Goal: Information Seeking & Learning: Learn about a topic

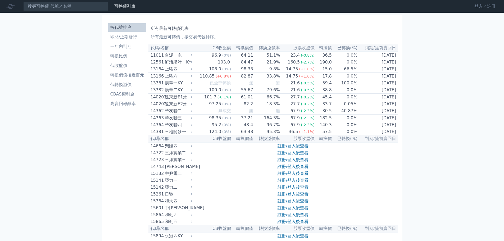
click at [485, 8] on link "登入／註冊" at bounding box center [485, 6] width 30 height 8
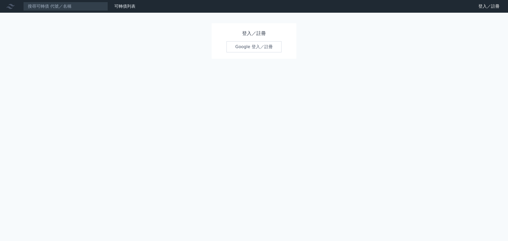
click at [259, 46] on link "Google 登入／註冊" at bounding box center [254, 46] width 55 height 11
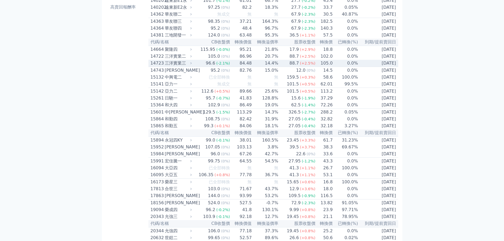
scroll to position [106, 0]
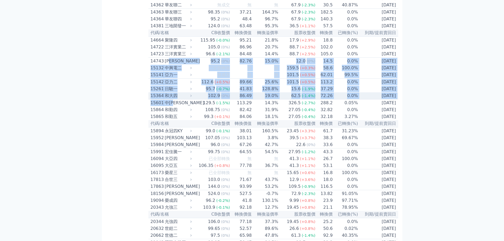
drag, startPoint x: 175, startPoint y: 83, endPoint x: 185, endPoint y: 114, distance: 33.1
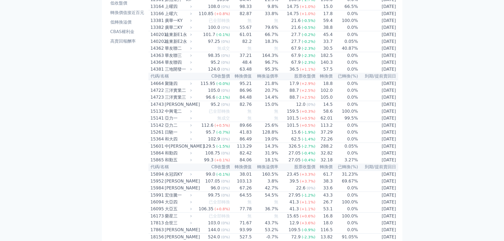
scroll to position [0, 0]
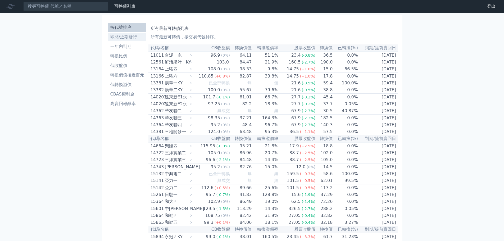
click at [130, 41] on link "即將/近期發行" at bounding box center [127, 37] width 38 height 8
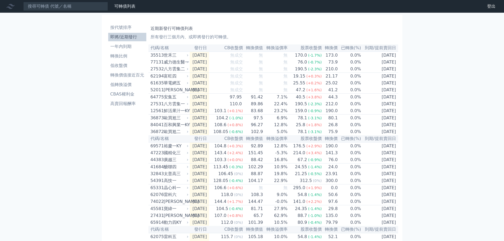
click at [422, 100] on div "可轉債列表 財務數據 可轉債列表 財務數據 登出 登出 按代號排序 即將/近期發行 一年內到期 轉換比例 低收盤價 轉換價值接近百元 低轉換溢價" at bounding box center [252, 187] width 504 height 374
